Goal: Information Seeking & Learning: Learn about a topic

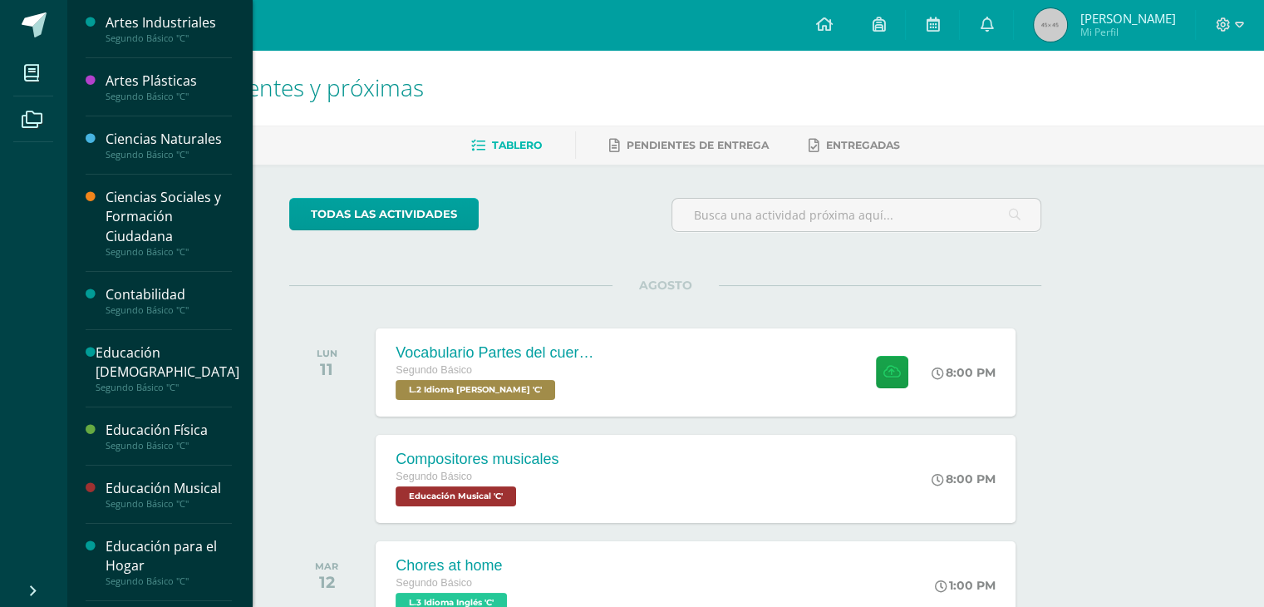
click at [12, 73] on li "Mis cursos" at bounding box center [33, 73] width 66 height 47
click at [30, 74] on icon at bounding box center [31, 73] width 15 height 17
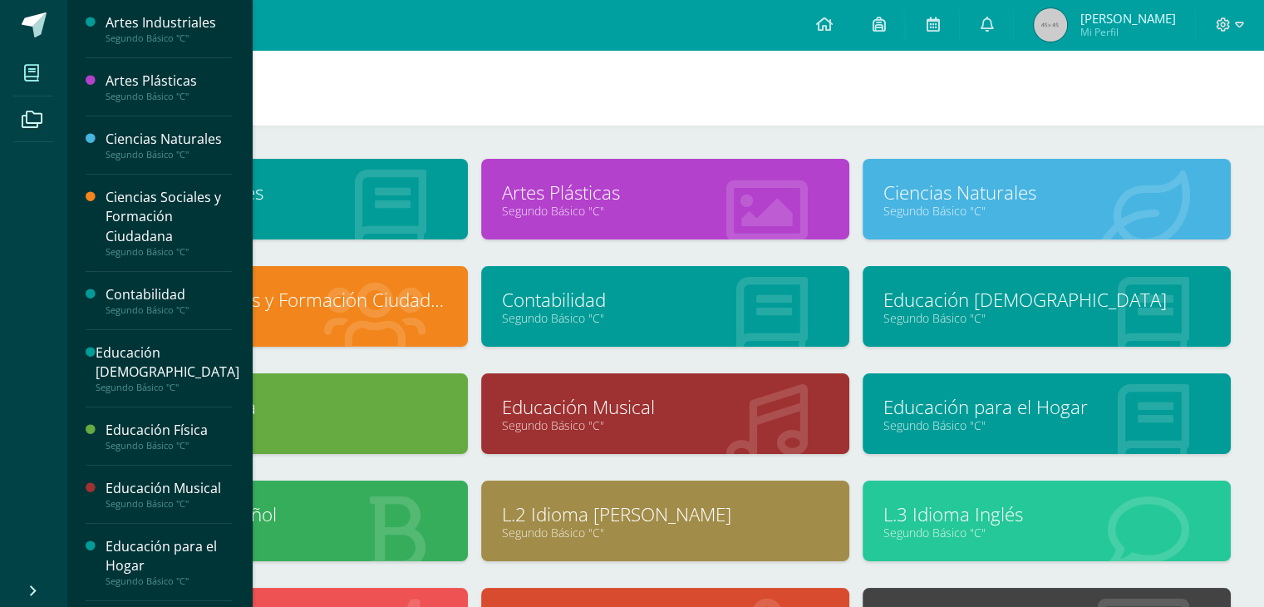
click at [619, 502] on link "L.2 Idioma [PERSON_NAME]" at bounding box center [665, 514] width 327 height 26
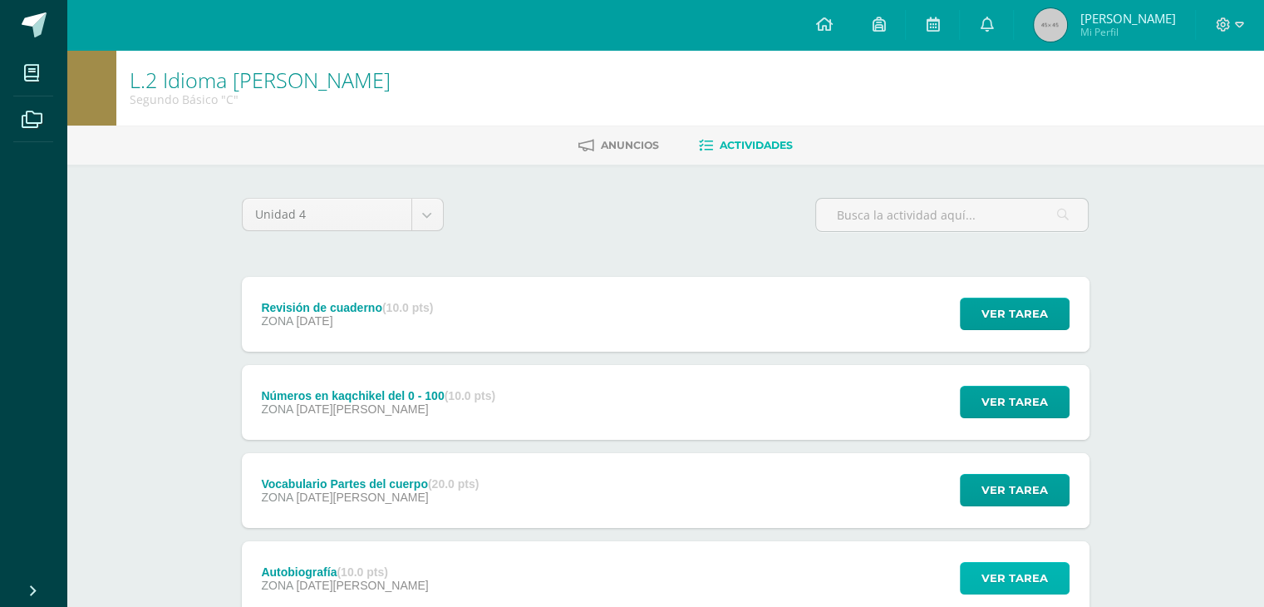
click at [1036, 579] on span "Ver tarea" at bounding box center [1014, 578] width 66 height 31
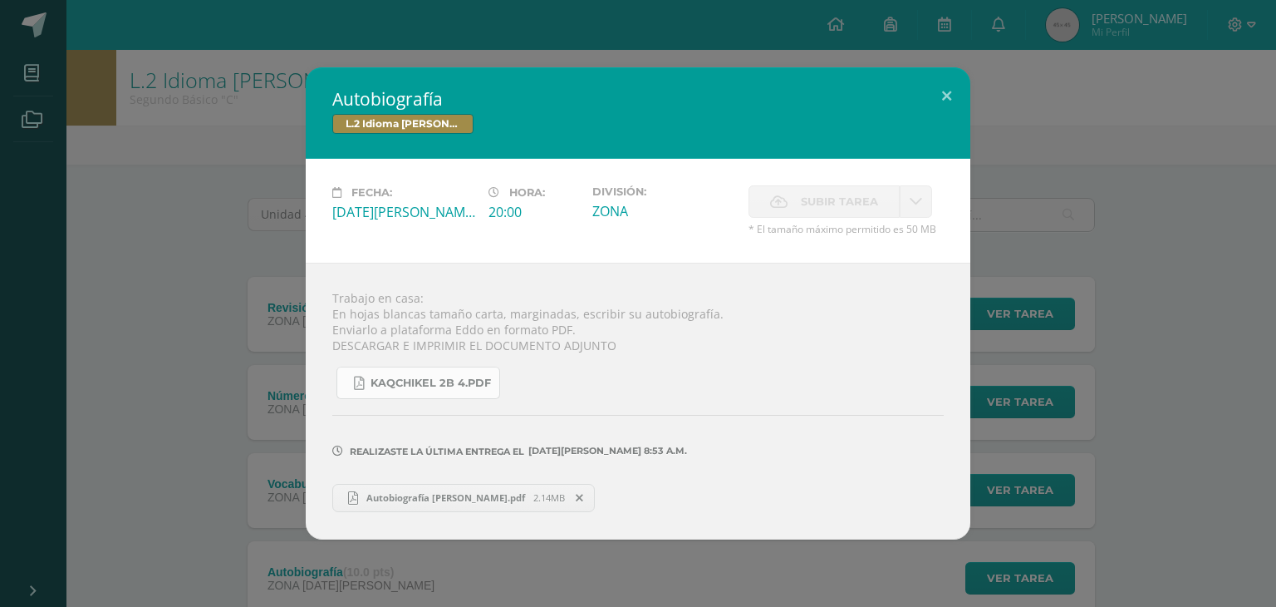
click at [452, 381] on span "KAQCHIKEL 2B 4.pdf" at bounding box center [431, 382] width 120 height 13
